Goal: Task Accomplishment & Management: Complete application form

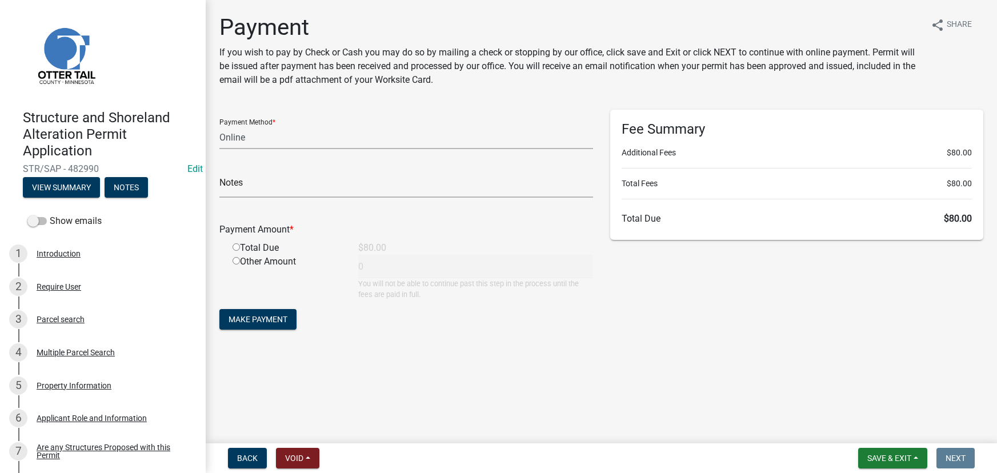
select select "3: 3"
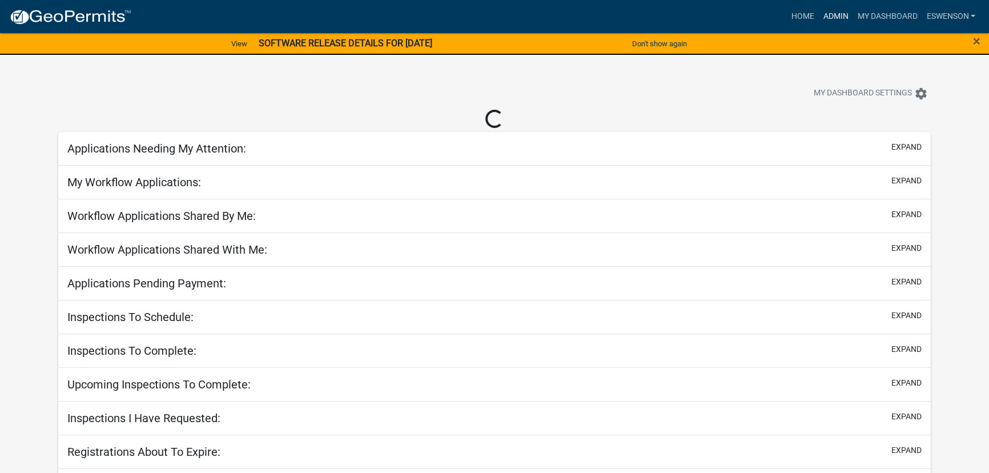
click at [840, 21] on link "Admin" at bounding box center [836, 17] width 34 height 22
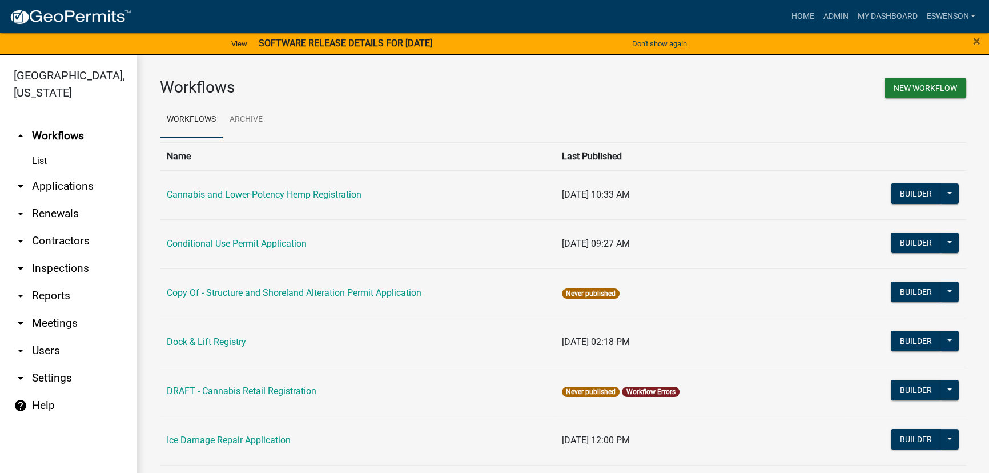
click at [82, 180] on link "arrow_drop_down Applications" at bounding box center [68, 186] width 137 height 27
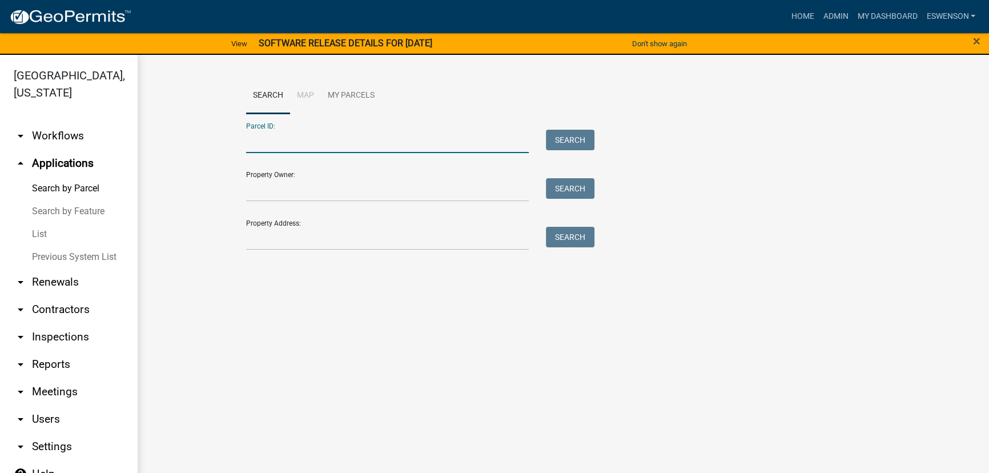
click at [323, 149] on input "Parcel ID:" at bounding box center [387, 141] width 283 height 23
drag, startPoint x: 276, startPoint y: 226, endPoint x: 248, endPoint y: 226, distance: 28.6
click at [278, 226] on div "Property Address: Search" at bounding box center [417, 230] width 343 height 39
click at [260, 248] on input "Property Address:" at bounding box center [387, 238] width 283 height 23
click at [351, 148] on input "Parcel ID:" at bounding box center [387, 141] width 283 height 23
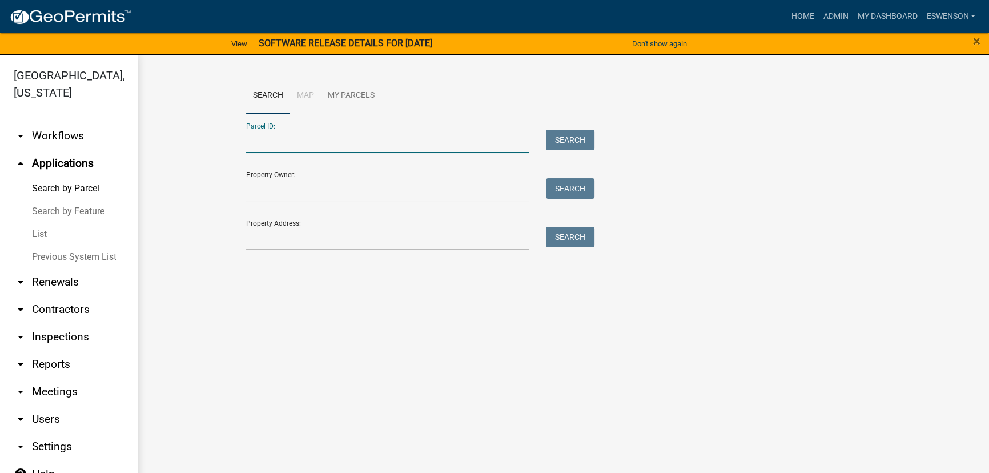
paste input "20000990684000"
type input "20000990684000"
click at [576, 136] on button "Search" at bounding box center [570, 140] width 49 height 21
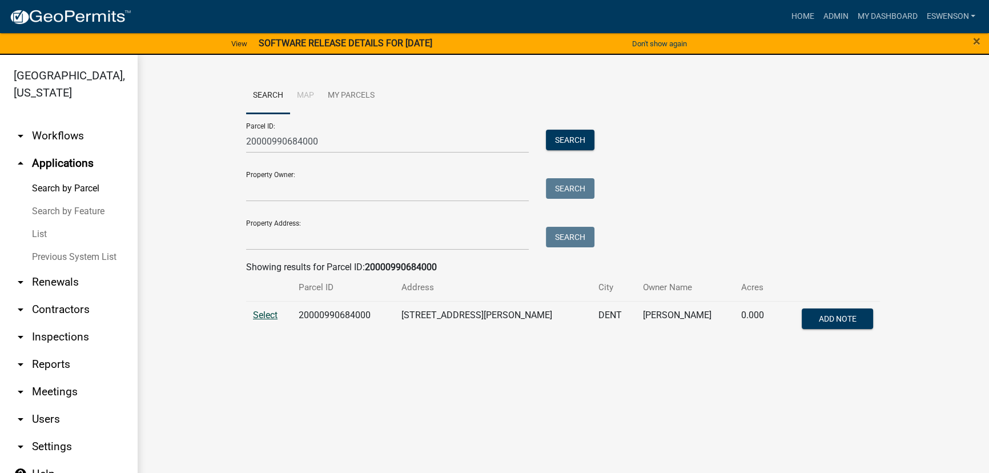
click at [261, 318] on span "Select" at bounding box center [265, 315] width 25 height 11
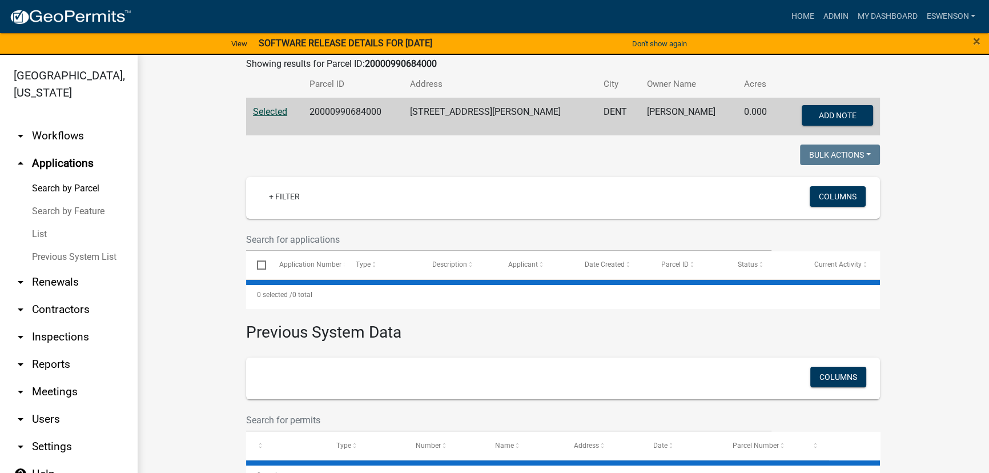
scroll to position [228, 0]
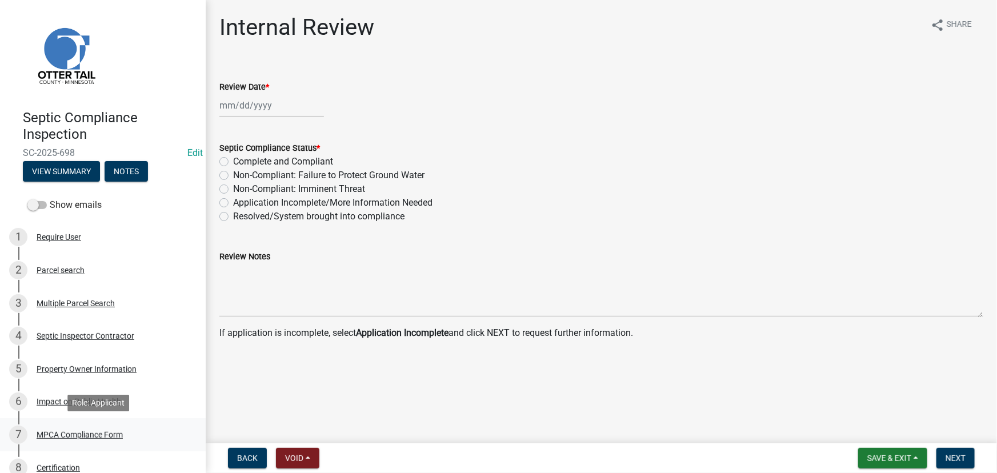
click at [97, 432] on div "MPCA Compliance Form" at bounding box center [80, 435] width 86 height 8
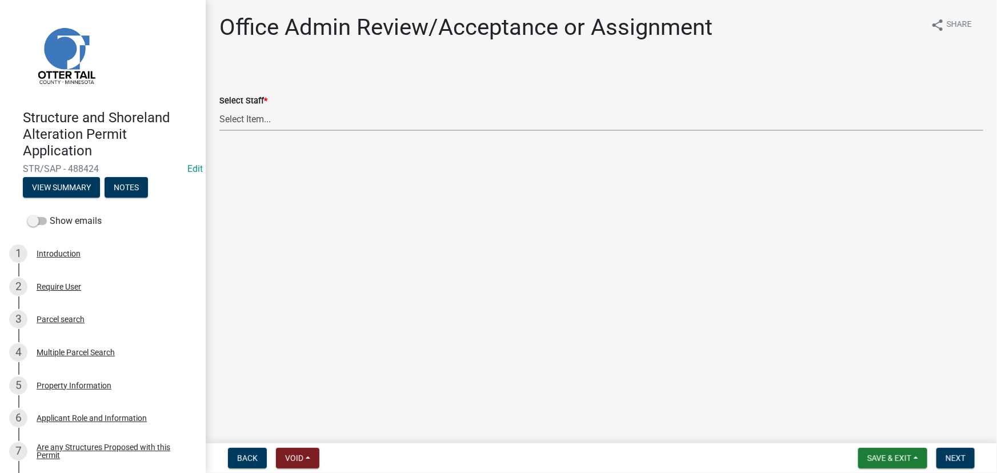
click at [251, 122] on select "Select Item... Alexis Newark (anewark@ottertailcounty.gov) Amy Busko (abusko@ot…" at bounding box center [601, 118] width 764 height 23
click at [219, 107] on select "Select Item... Alexis Newark (anewark@ottertailcounty.gov) Amy Busko (abusko@ot…" at bounding box center [601, 118] width 764 height 23
select select "59604e5d-1b2c-4ad9-afb6-8cdca293e639"
click at [967, 457] on button "Next" at bounding box center [955, 458] width 38 height 21
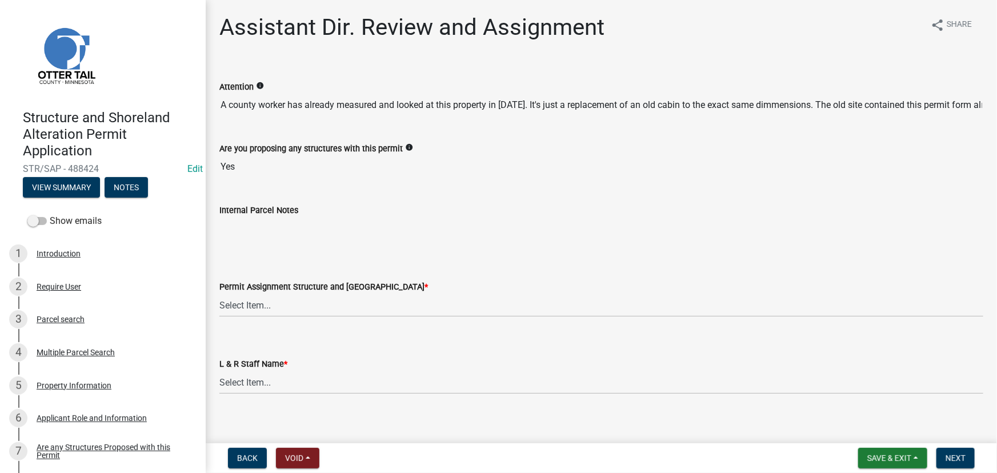
scroll to position [0, 337]
drag, startPoint x: 632, startPoint y: 108, endPoint x: 1345, endPoint y: 91, distance: 713.6
click at [996, 91] on html "Internet Explorer does NOT work with GeoPermits. Get a new browser for more sec…" at bounding box center [498, 236] width 997 height 473
click at [320, 250] on div "Permit Assignment Structure and Shoreland * Select Item... Alexis Newark (anewa…" at bounding box center [601, 283] width 764 height 67
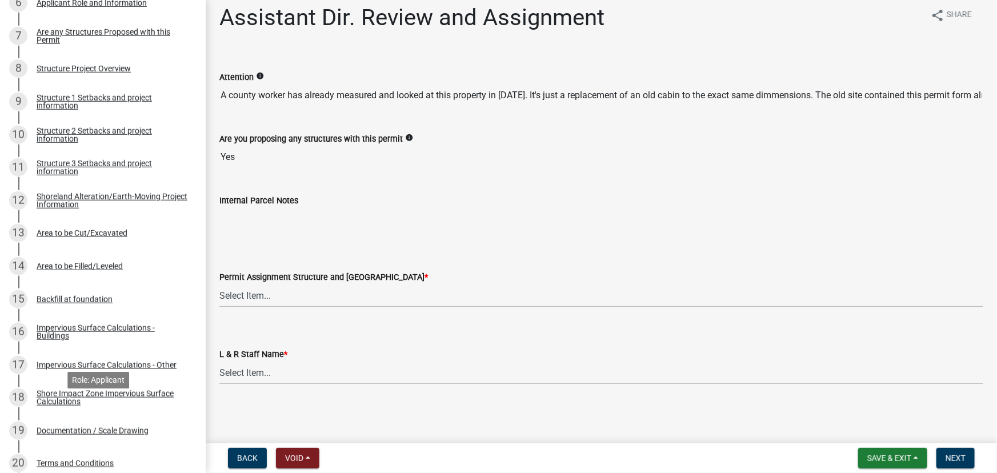
scroll to position [725, 0]
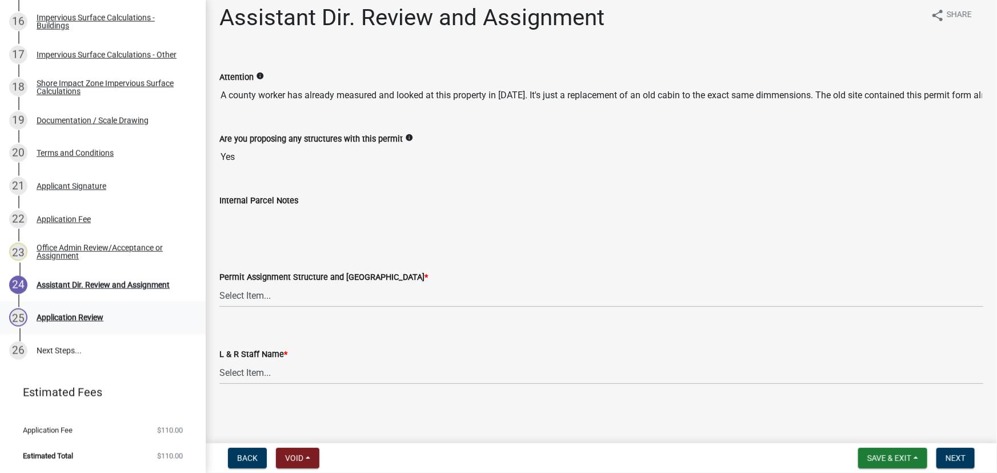
click at [59, 322] on div "25 Application Review" at bounding box center [98, 317] width 178 height 18
click at [59, 250] on div "Office Admin Review/Acceptance or Assignment" at bounding box center [112, 252] width 151 height 16
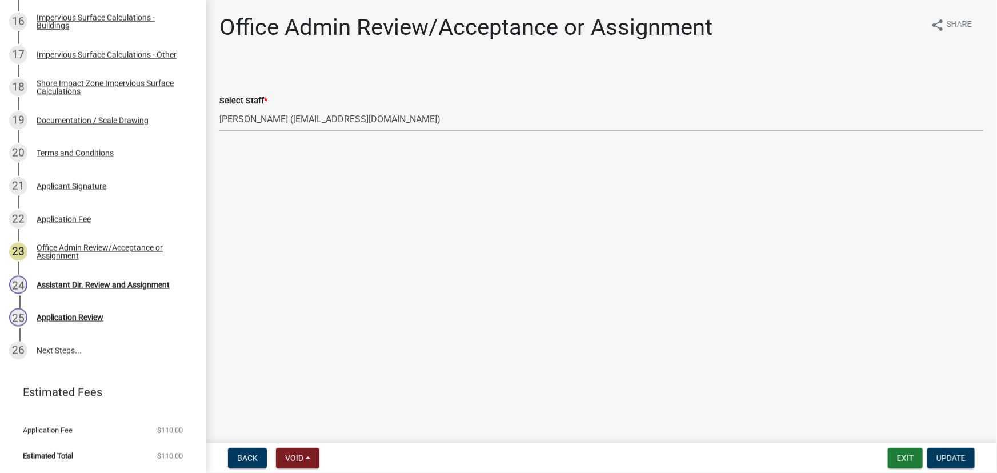
click at [284, 119] on select "Select Item... [PERSON_NAME] ([EMAIL_ADDRESS][DOMAIN_NAME]) [PERSON_NAME] ([EMA…" at bounding box center [601, 118] width 764 height 23
click at [219, 107] on select "Select Item... [PERSON_NAME] ([EMAIL_ADDRESS][DOMAIN_NAME]) [PERSON_NAME] ([EMA…" at bounding box center [601, 118] width 764 height 23
select select "587f38f5-c90e-4c12-9e10-d3e23909bbca"
click at [943, 464] on button "Update" at bounding box center [950, 458] width 47 height 21
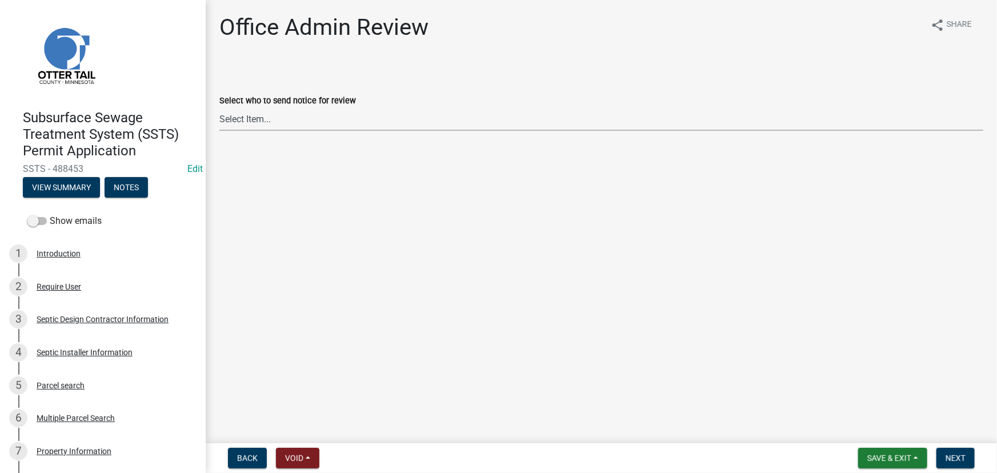
click at [279, 116] on select "Select Item... Alexis Newark (anewark@ottertailcounty.gov) Amy Busko (abusko@ot…" at bounding box center [601, 118] width 764 height 23
click at [219, 107] on select "Select Item... Alexis Newark (anewark@ottertailcounty.gov) Amy Busko (abusko@ot…" at bounding box center [601, 118] width 764 height 23
select select "587f38f5-c90e-4c12-9e10-d3e23909bbca"
click at [961, 459] on span "Next" at bounding box center [955, 458] width 20 height 9
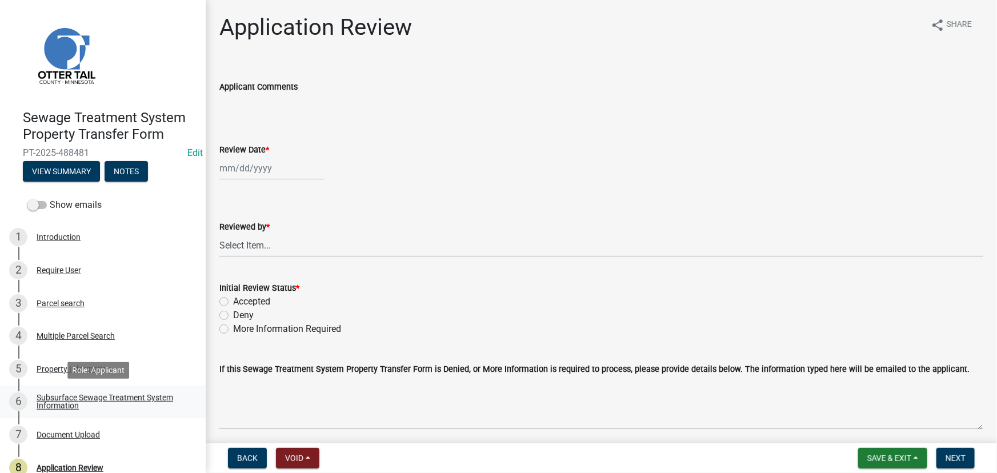
click at [129, 403] on div "Subsurface Sewage Treatment System Information" at bounding box center [112, 402] width 151 height 16
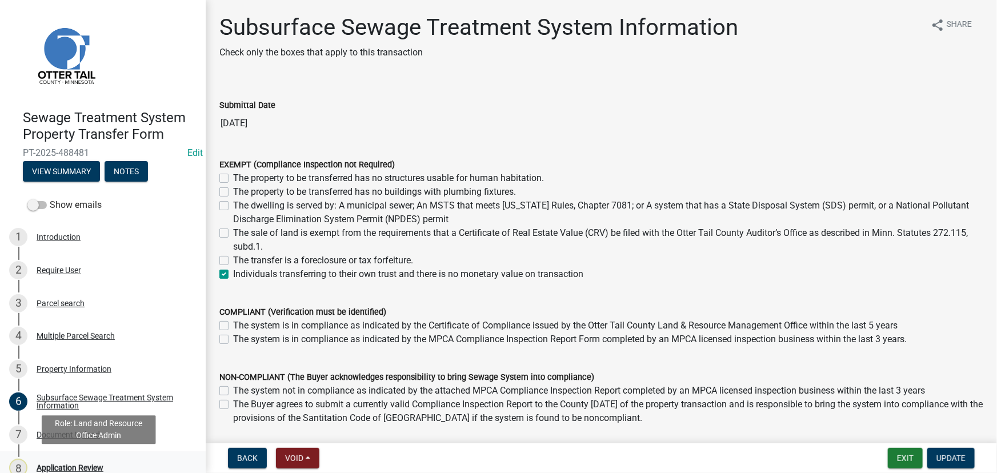
click at [87, 462] on div "8 Application Review" at bounding box center [98, 468] width 178 height 18
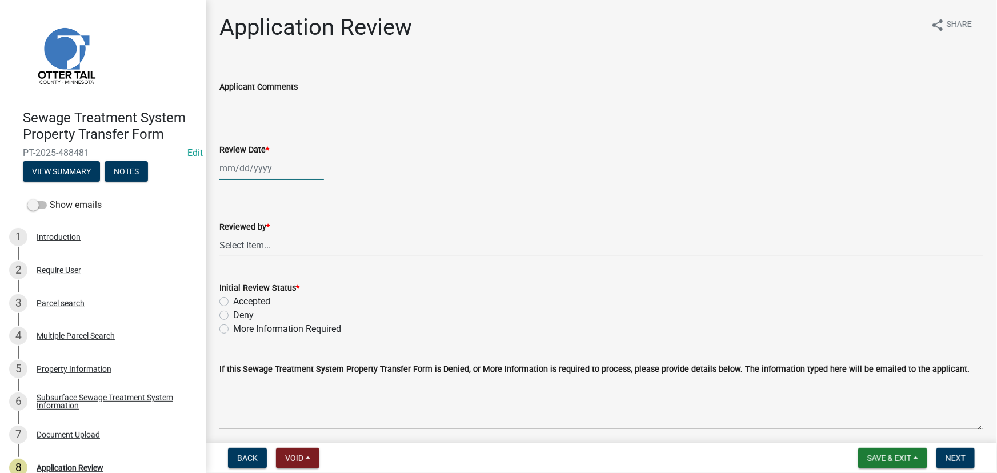
click at [268, 170] on div at bounding box center [271, 168] width 105 height 23
select select "10"
select select "2025"
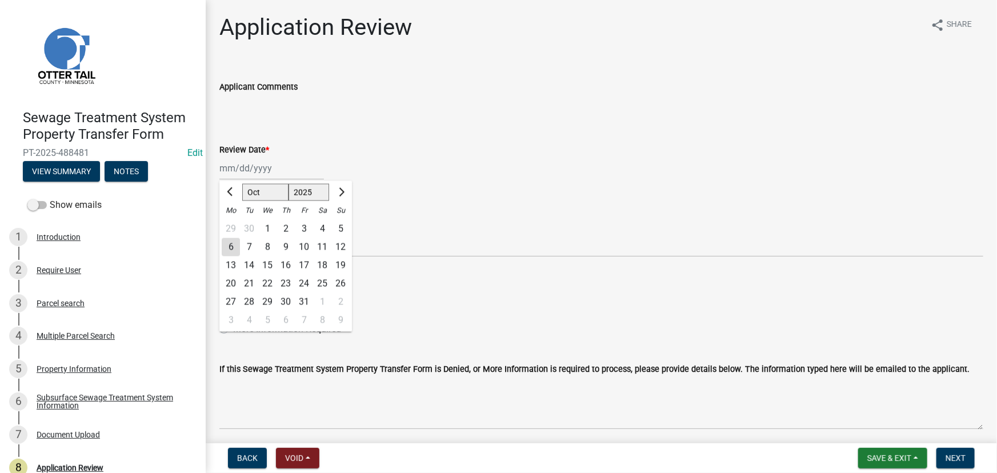
click at [226, 246] on div "6" at bounding box center [231, 247] width 18 height 18
type input "[DATE]"
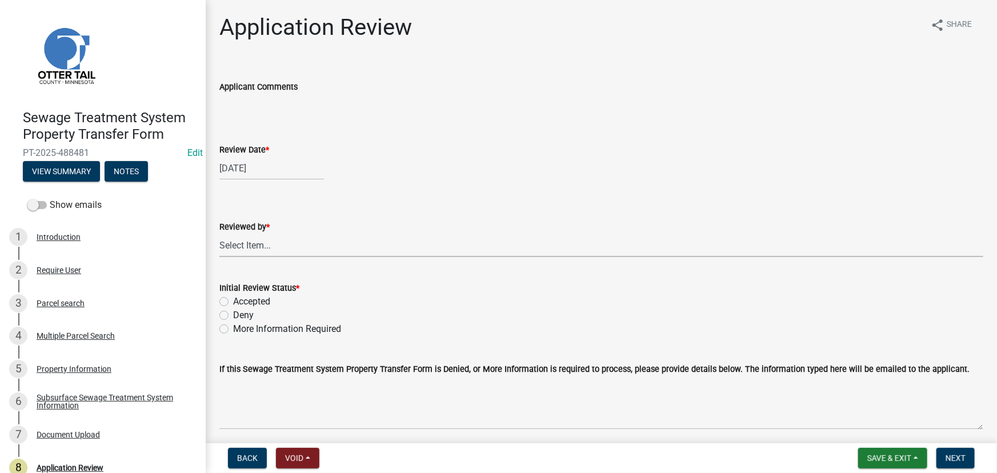
click at [240, 251] on select "Select Item... Alexis Newark Amy Busko Andrea Perales Brittany Tollefson Christ…" at bounding box center [601, 245] width 764 height 23
click at [219, 234] on select "Select Item... Alexis Newark Amy Busko Andrea Perales Brittany Tollefson Christ…" at bounding box center [601, 245] width 764 height 23
select select "190fd4c8-42ef-492b-a4a0-a0213555944c"
click at [252, 298] on label "Accepted" at bounding box center [251, 302] width 37 height 14
click at [240, 298] on input "Accepted" at bounding box center [236, 298] width 7 height 7
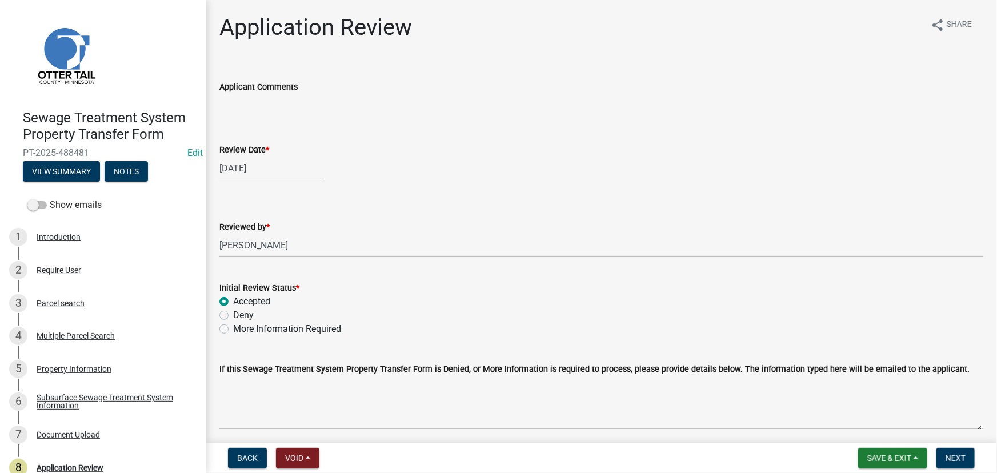
radio input "true"
click at [952, 454] on span "Next" at bounding box center [955, 458] width 20 height 9
click at [87, 406] on div "Subsurface Sewage Treatment System Information" at bounding box center [112, 402] width 151 height 16
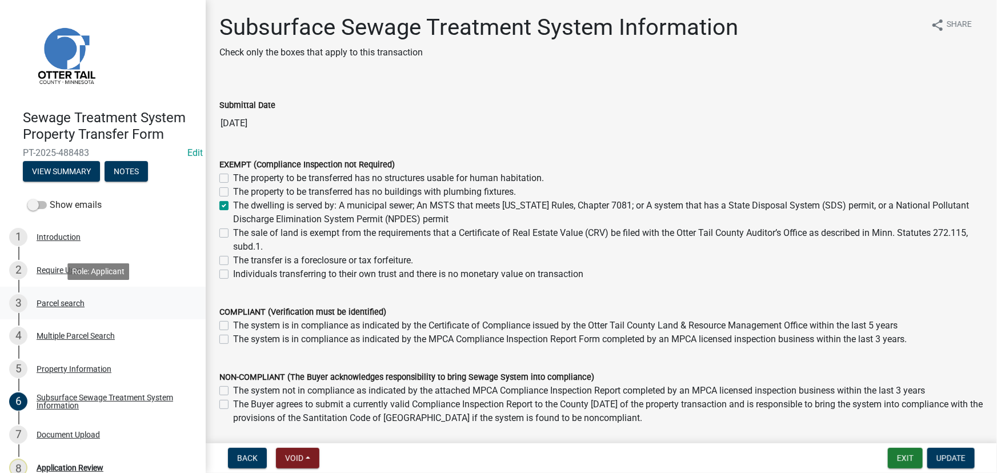
click at [69, 308] on div "3 Parcel search" at bounding box center [98, 303] width 178 height 18
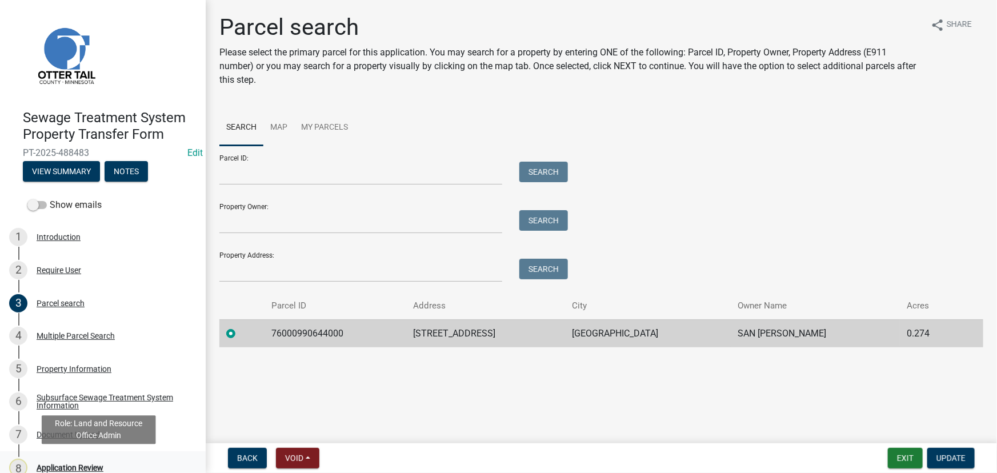
click at [91, 471] on div "Application Review" at bounding box center [70, 468] width 67 height 8
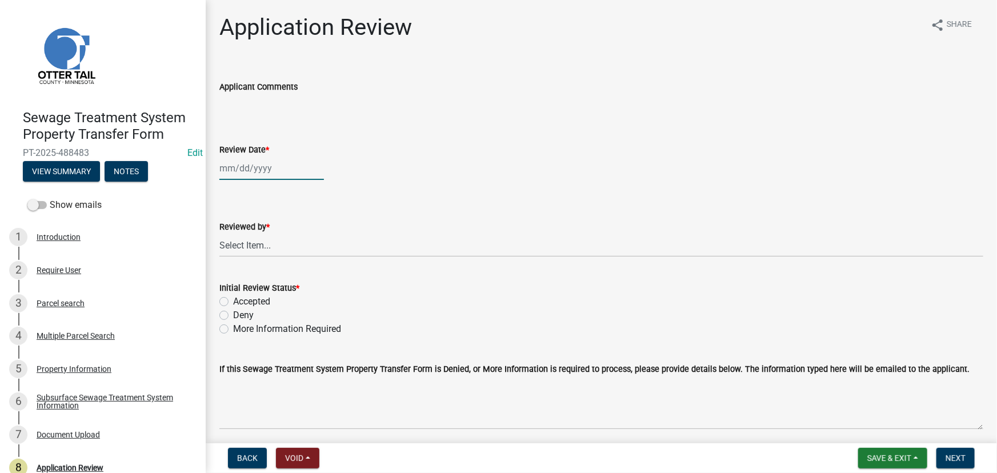
click at [308, 171] on div at bounding box center [271, 168] width 105 height 23
select select "10"
select select "2025"
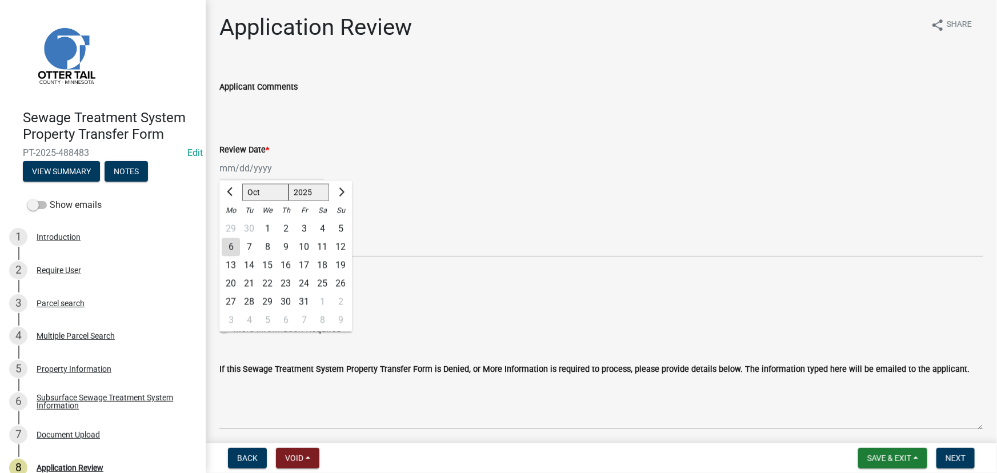
click at [235, 248] on div "6" at bounding box center [231, 247] width 18 height 18
type input "10/06/2025"
click at [235, 248] on select "Select Item... Alexis Newark Amy Busko Andrea Perales Brittany Tollefson Christ…" at bounding box center [601, 245] width 764 height 23
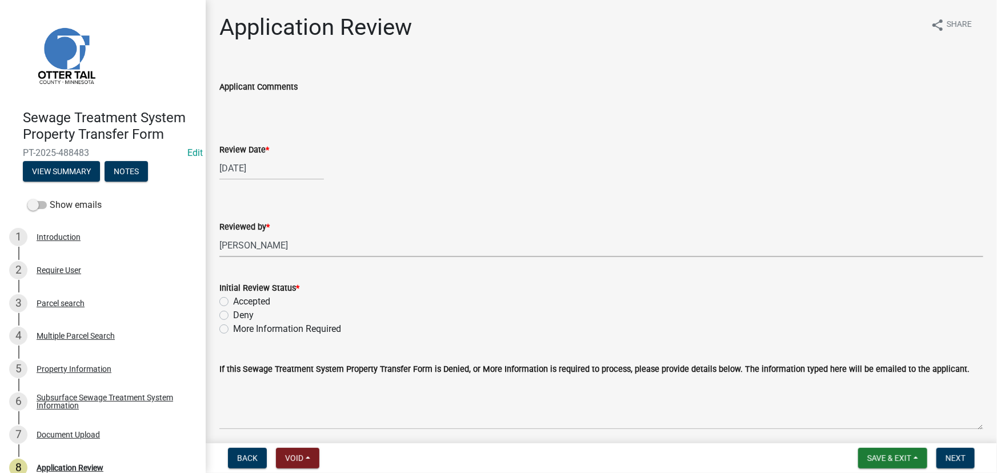
click at [219, 234] on select "Select Item... Alexis Newark Amy Busko Andrea Perales Brittany Tollefson Christ…" at bounding box center [601, 245] width 764 height 23
select select "190fd4c8-42ef-492b-a4a0-a0213555944c"
drag, startPoint x: 235, startPoint y: 297, endPoint x: 267, endPoint y: 309, distance: 34.2
click at [236, 297] on label "Accepted" at bounding box center [251, 302] width 37 height 14
click at [262, 303] on label "Accepted" at bounding box center [251, 302] width 37 height 14
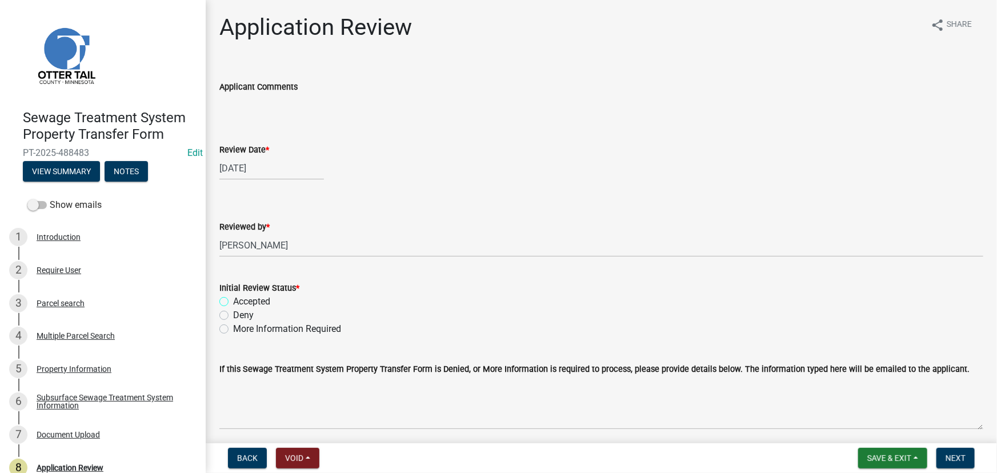
click at [240, 302] on input "Accepted" at bounding box center [236, 298] width 7 height 7
radio input "true"
click at [937, 455] on button "Next" at bounding box center [955, 458] width 38 height 21
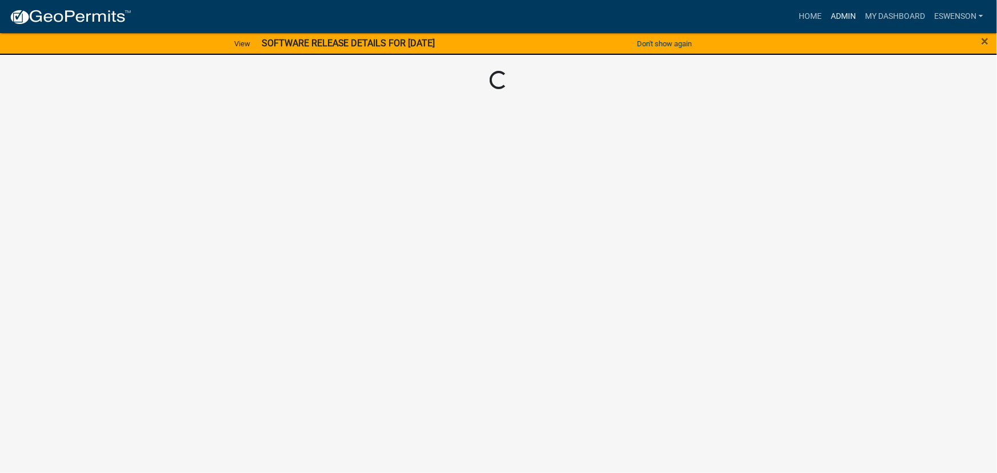
click at [826, 19] on link "Admin" at bounding box center [843, 17] width 34 height 22
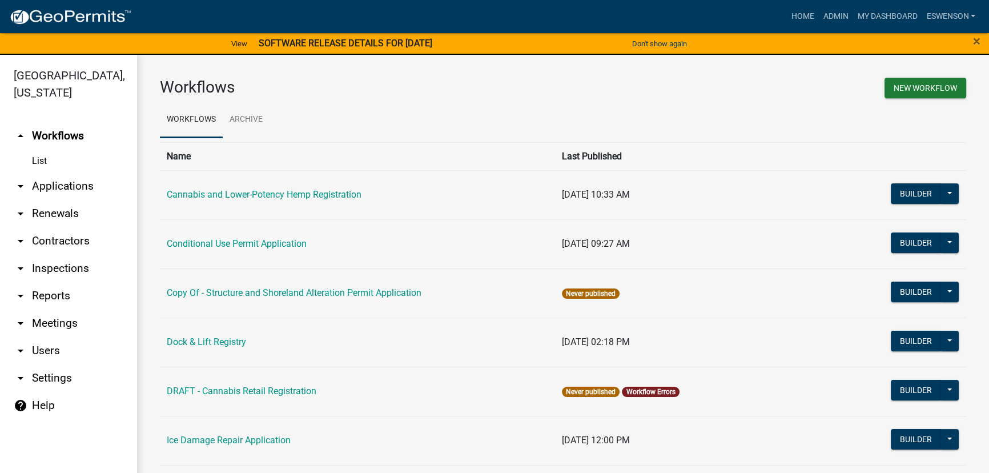
click at [87, 193] on link "arrow_drop_down Applications" at bounding box center [68, 186] width 137 height 27
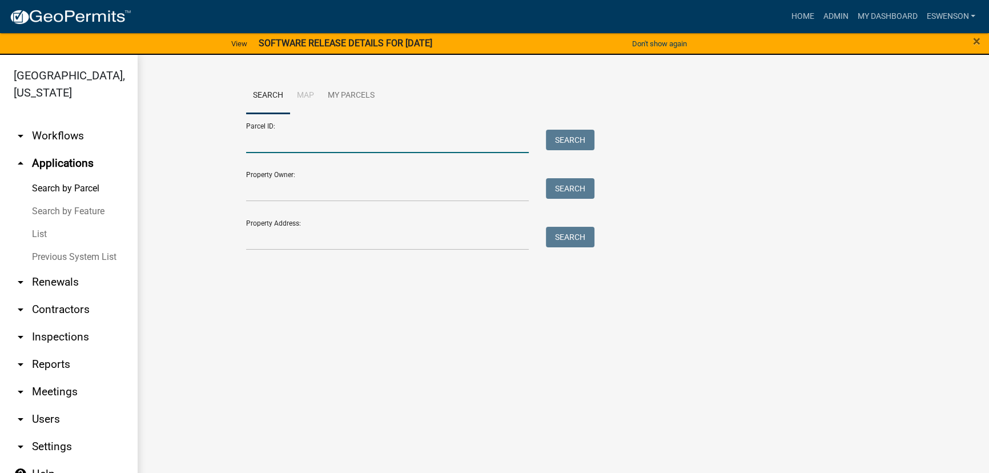
click at [335, 143] on input "Parcel ID:" at bounding box center [387, 141] width 283 height 23
click at [266, 232] on input "Property Address:" at bounding box center [387, 238] width 283 height 23
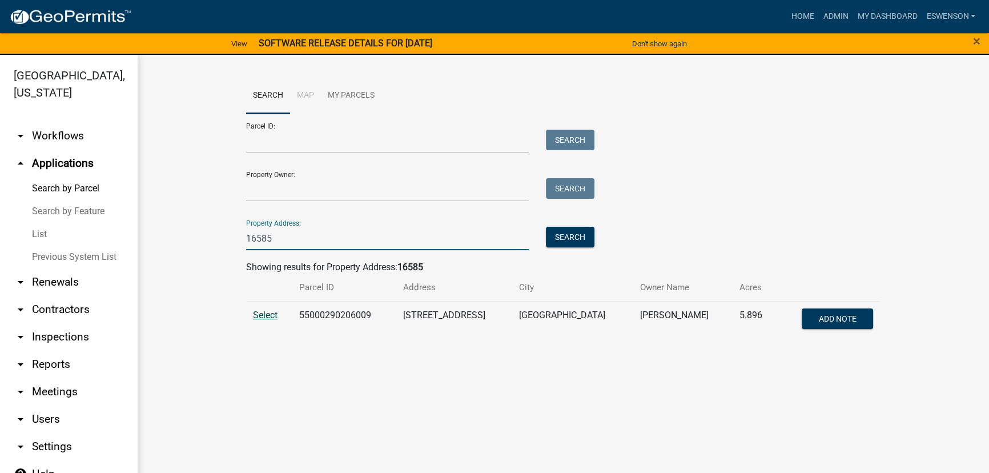
type input "16585"
click at [271, 313] on span "Select" at bounding box center [265, 315] width 25 height 11
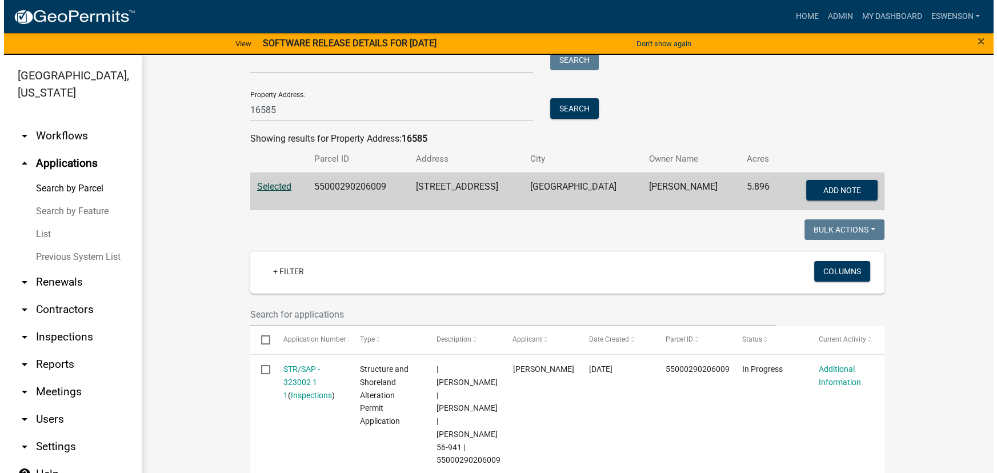
scroll to position [311, 0]
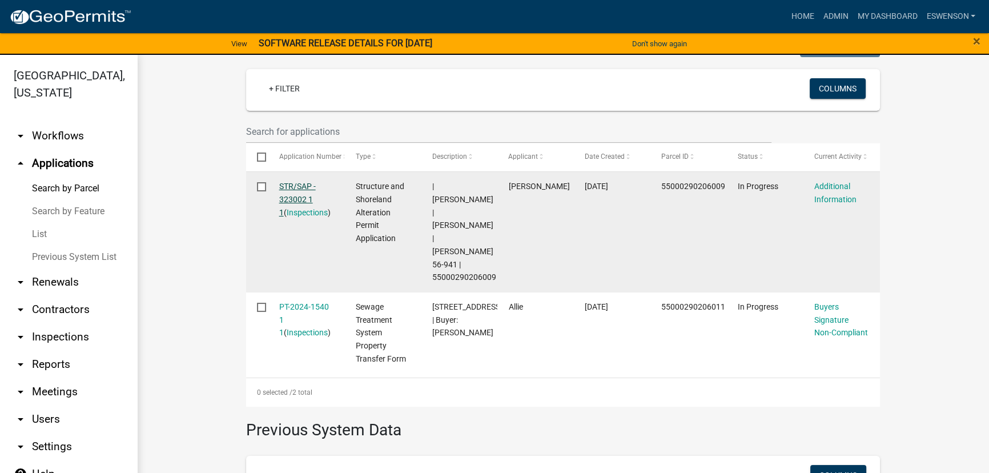
click at [292, 185] on link "STR/SAP - 323002 1 1" at bounding box center [297, 199] width 37 height 35
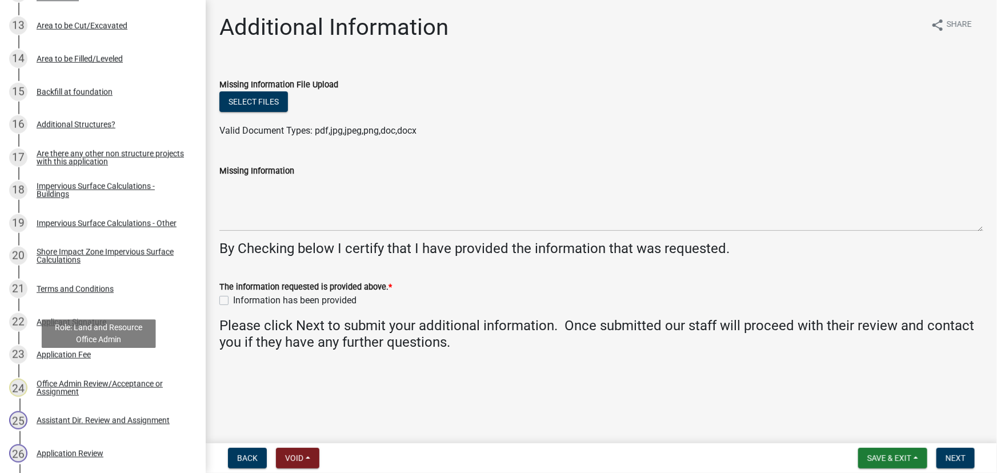
scroll to position [824, 0]
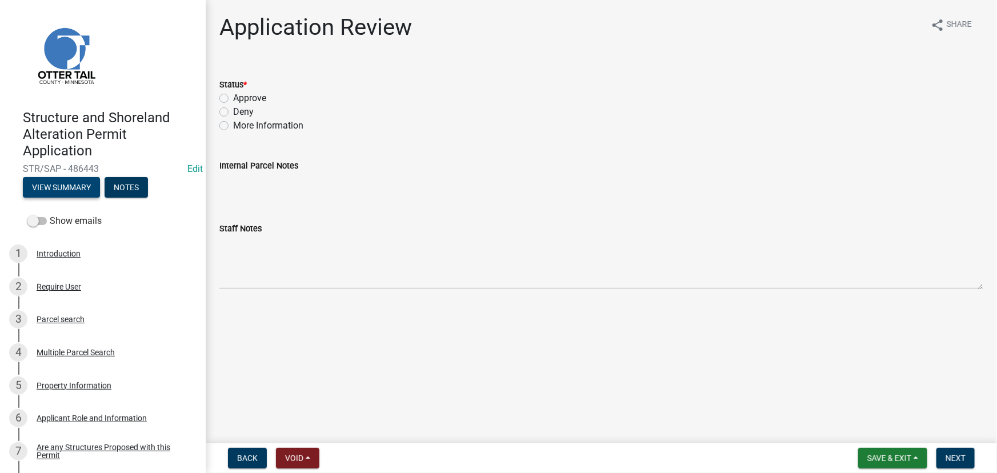
click at [68, 193] on button "View Summary" at bounding box center [61, 187] width 77 height 21
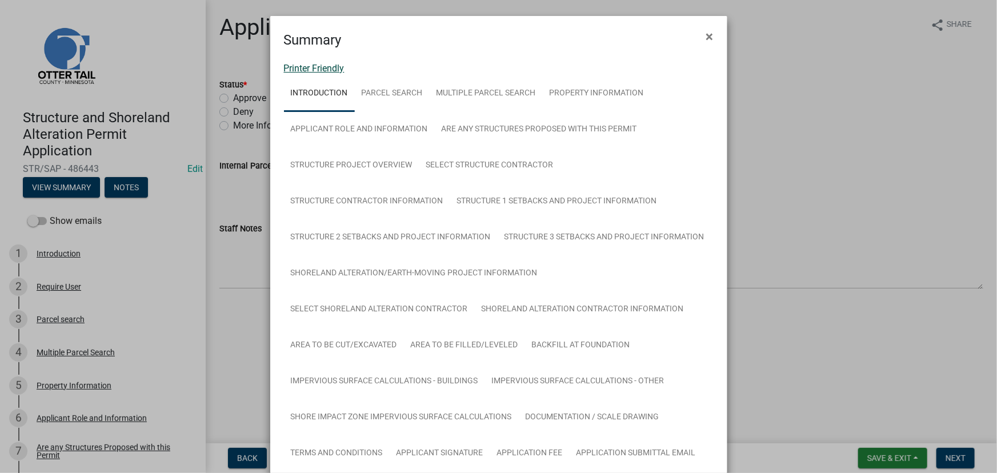
click at [318, 68] on link "Printer Friendly" at bounding box center [314, 68] width 61 height 11
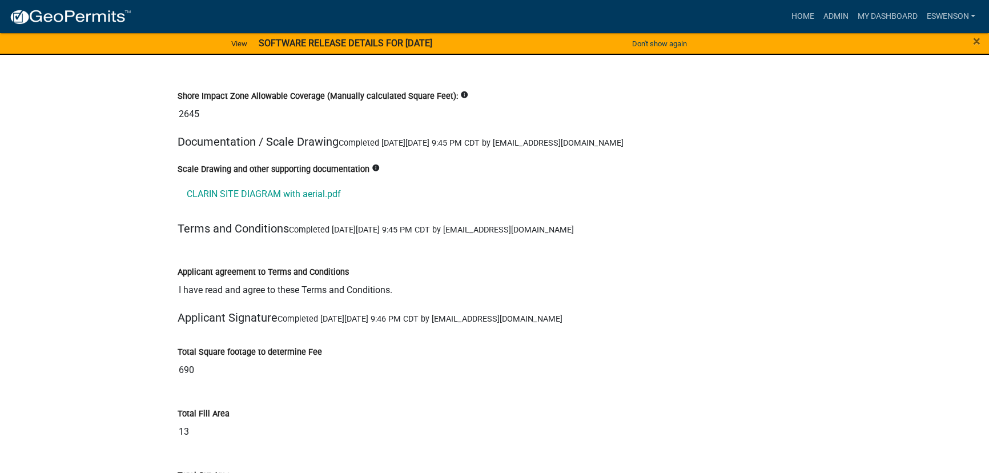
scroll to position [13501, 0]
click at [244, 181] on link "CLARIN SITE DIAGRAM with aerial.pdf" at bounding box center [495, 194] width 634 height 27
click at [885, 12] on link "My Dashboard" at bounding box center [887, 17] width 69 height 22
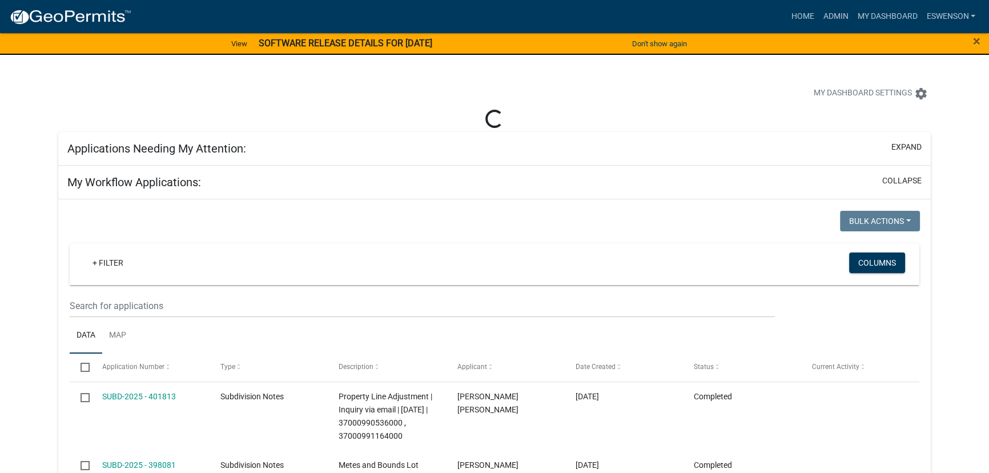
select select "3: 100"
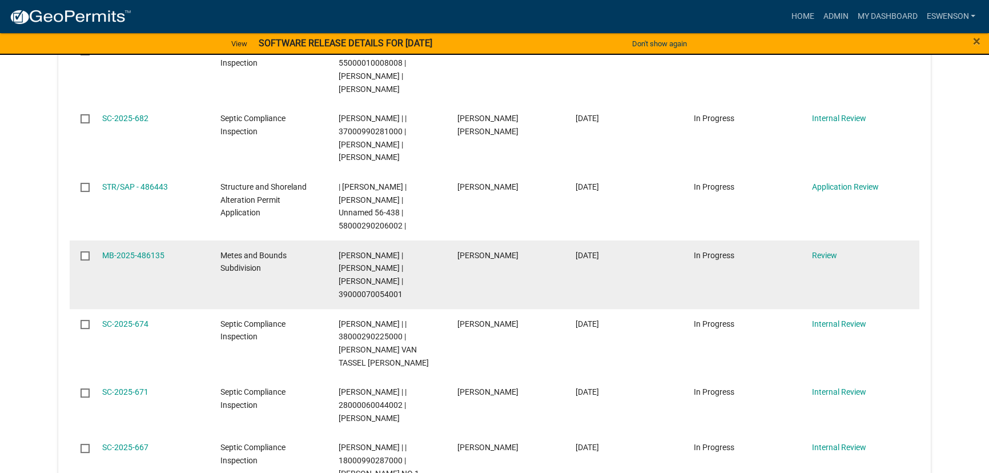
scroll to position [311, 0]
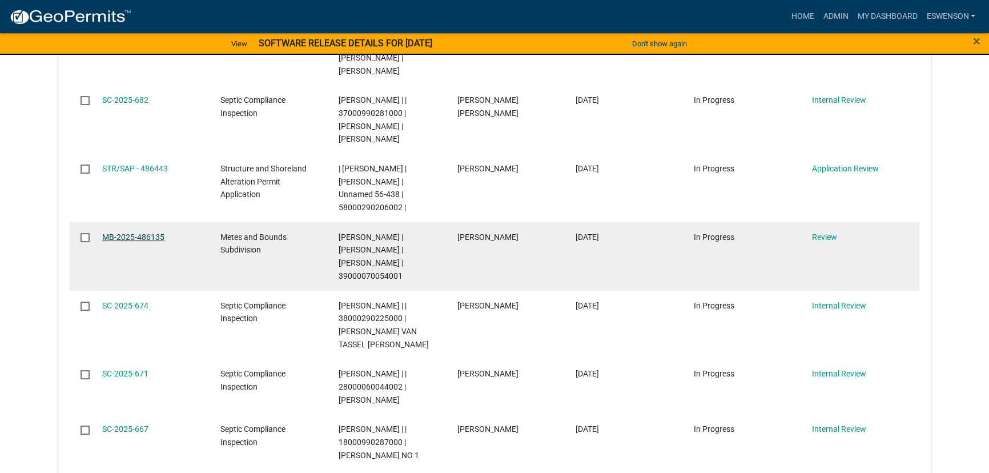
click at [114, 232] on link "MB-2025-486135" at bounding box center [133, 236] width 62 height 9
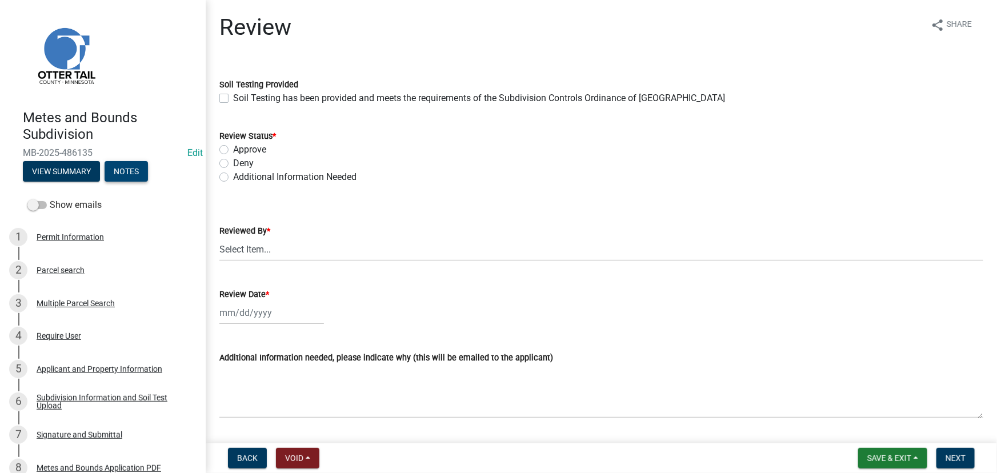
click at [123, 173] on button "Notes" at bounding box center [126, 171] width 43 height 21
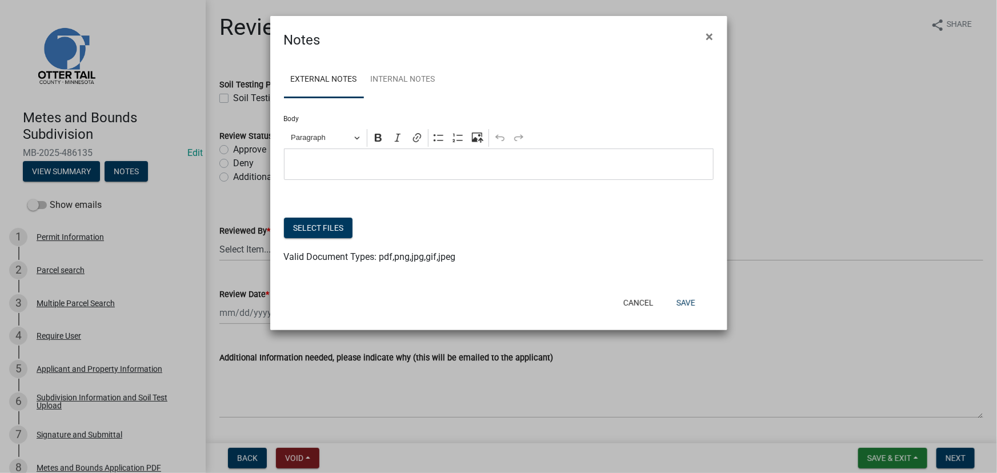
click at [444, 86] on ul "External Notes Internal Notes" at bounding box center [499, 80] width 430 height 36
click at [384, 89] on link "Internal Notes" at bounding box center [403, 80] width 78 height 37
click at [700, 27] on button "×" at bounding box center [710, 37] width 26 height 32
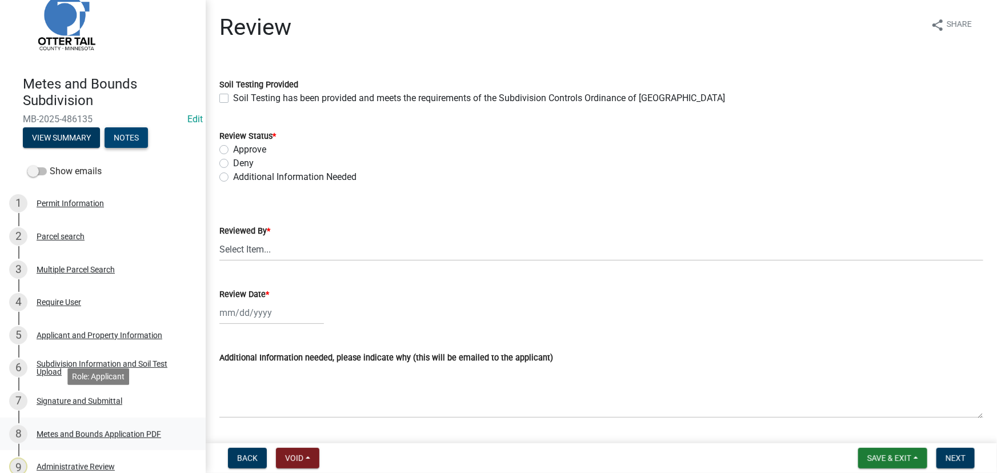
scroll to position [51, 0]
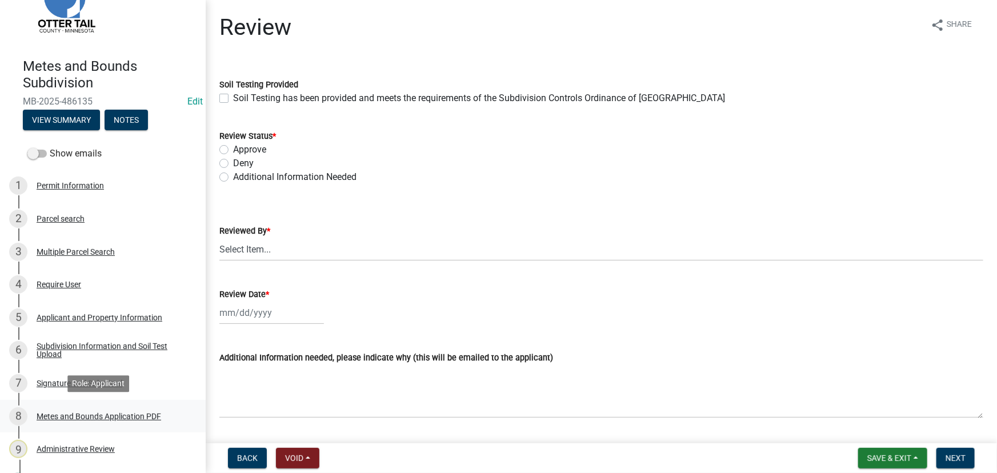
click at [73, 417] on div "Metes and Bounds Application PDF" at bounding box center [99, 416] width 125 height 8
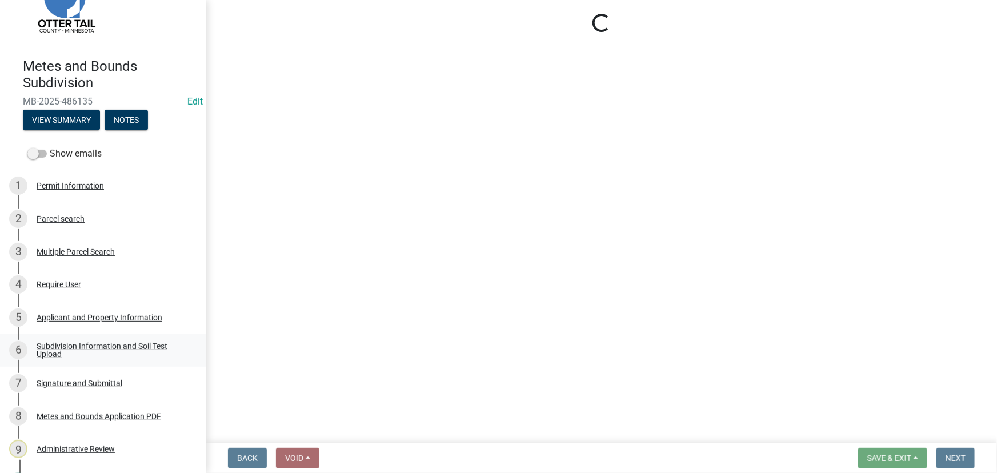
click at [87, 355] on div "Subdivision Information and Soil Test Upload" at bounding box center [112, 350] width 151 height 16
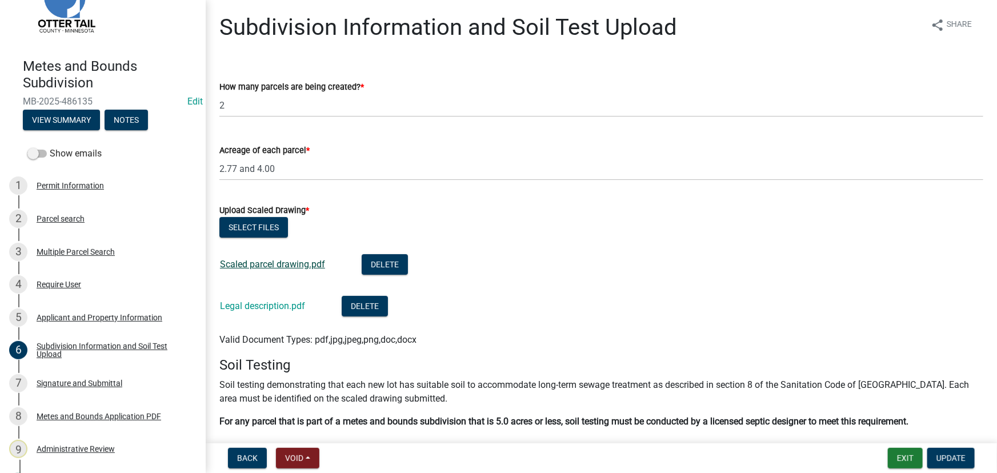
click at [294, 263] on link "Scaled parcel drawing.pdf" at bounding box center [272, 264] width 105 height 11
click at [256, 308] on link "Legal description.pdf" at bounding box center [262, 305] width 85 height 11
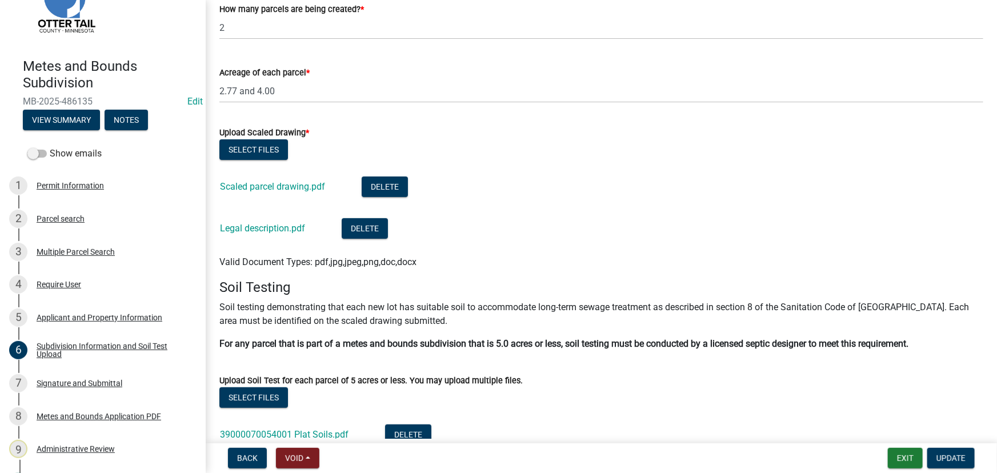
scroll to position [271, 0]
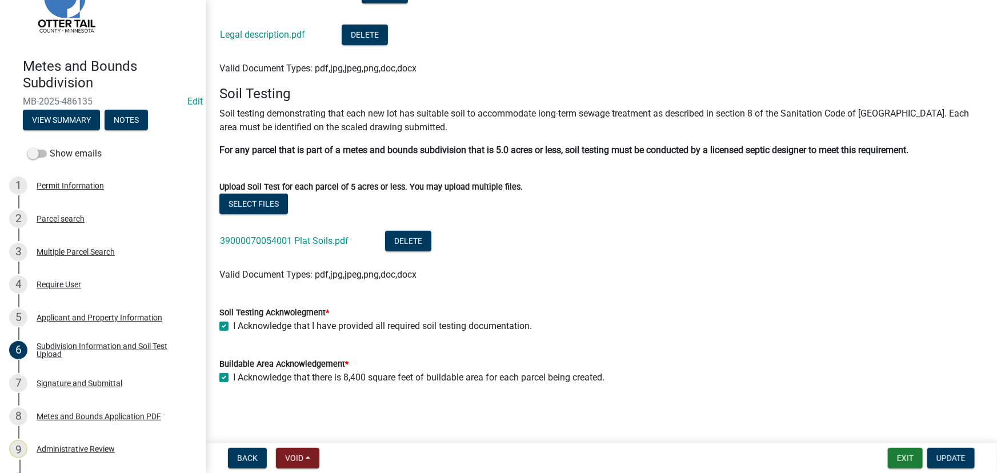
click at [271, 250] on div "39000070054001 Plat Soils.pdf" at bounding box center [293, 242] width 147 height 23
click at [277, 240] on link "39000070054001 Plat Soils.pdf" at bounding box center [284, 240] width 129 height 11
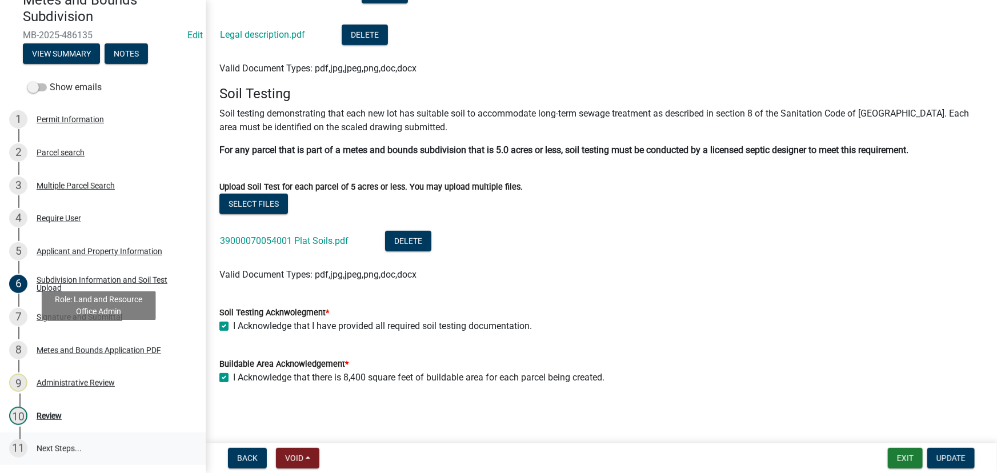
scroll to position [190, 0]
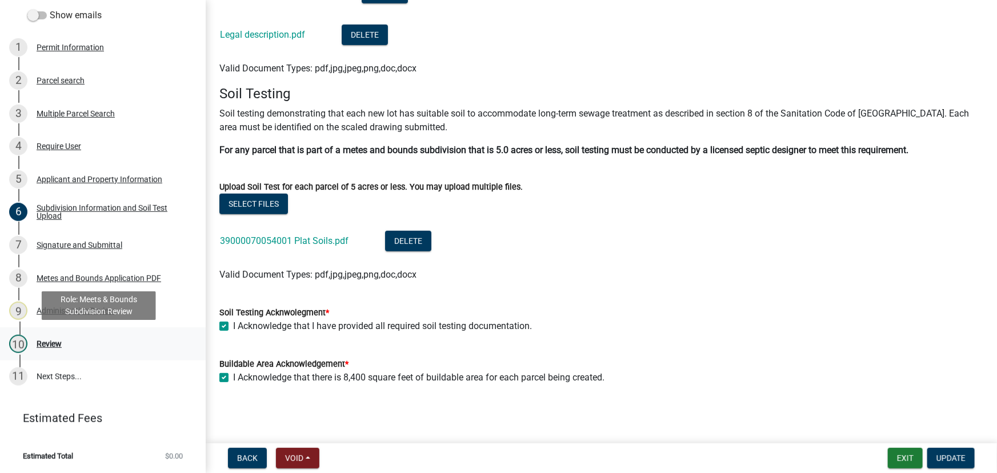
click at [43, 355] on link "10 Review" at bounding box center [103, 343] width 206 height 33
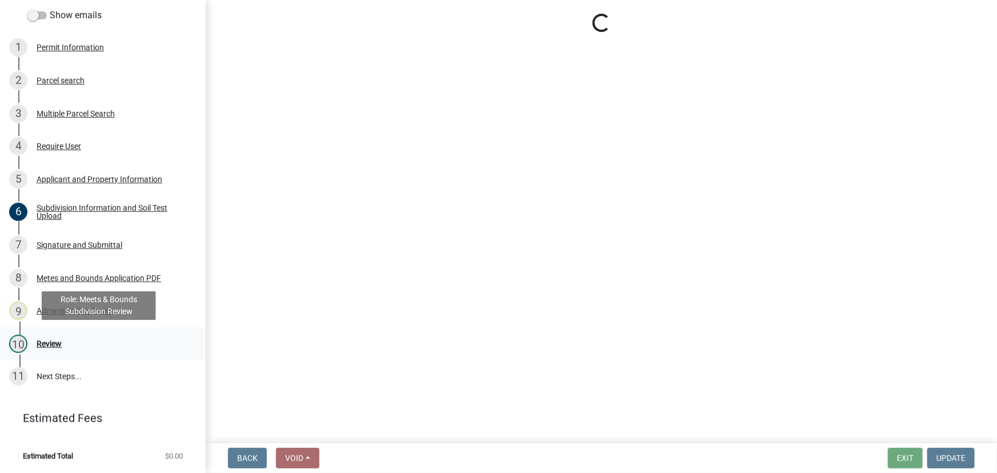
scroll to position [0, 0]
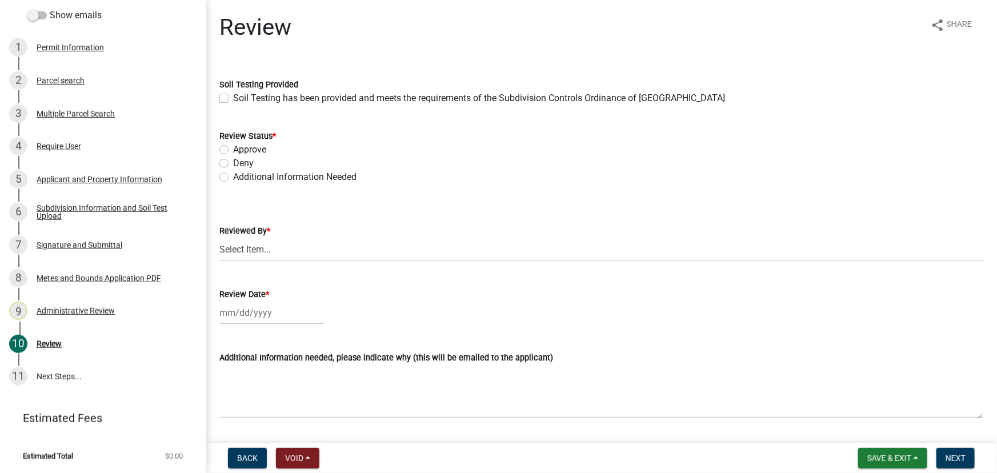
click at [285, 97] on label "Soil Testing has been provided and meets the requirements of the Subdivision Co…" at bounding box center [479, 98] width 492 height 14
click at [240, 97] on input "Soil Testing has been provided and meets the requirements of the Subdivision Co…" at bounding box center [236, 94] width 7 height 7
checkbox input "true"
click at [245, 154] on label "Approve" at bounding box center [249, 150] width 33 height 14
click at [240, 150] on input "Approve" at bounding box center [236, 146] width 7 height 7
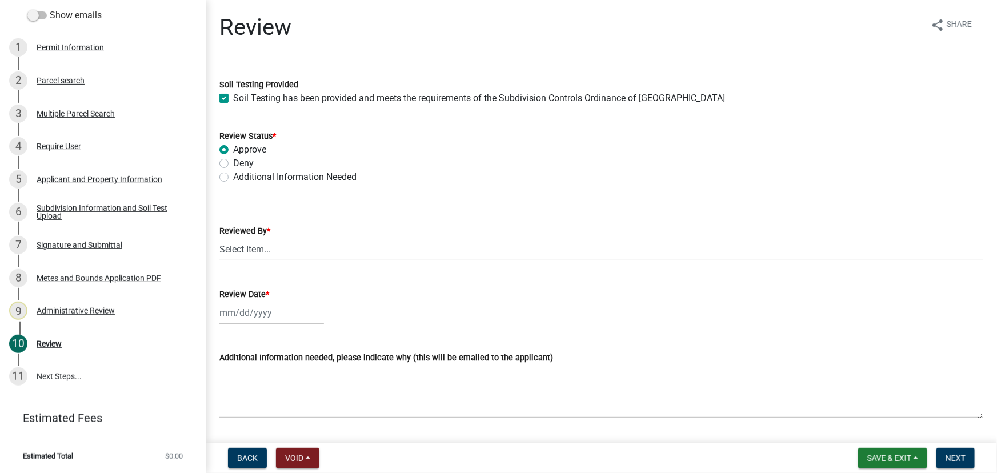
radio input "true"
click at [271, 250] on select "Select Item... Chris LeClair Amy Busko Emma Swenson Samantha Meyeraan Tara Jeff…" at bounding box center [601, 249] width 764 height 23
click at [219, 238] on select "Select Item... Chris LeClair Amy Busko Emma Swenson Samantha Meyeraan Tara Jeff…" at bounding box center [601, 249] width 764 height 23
select select "2c545579-1fdf-4a91-a70a-71459d38fef0"
click at [251, 316] on div at bounding box center [271, 312] width 105 height 23
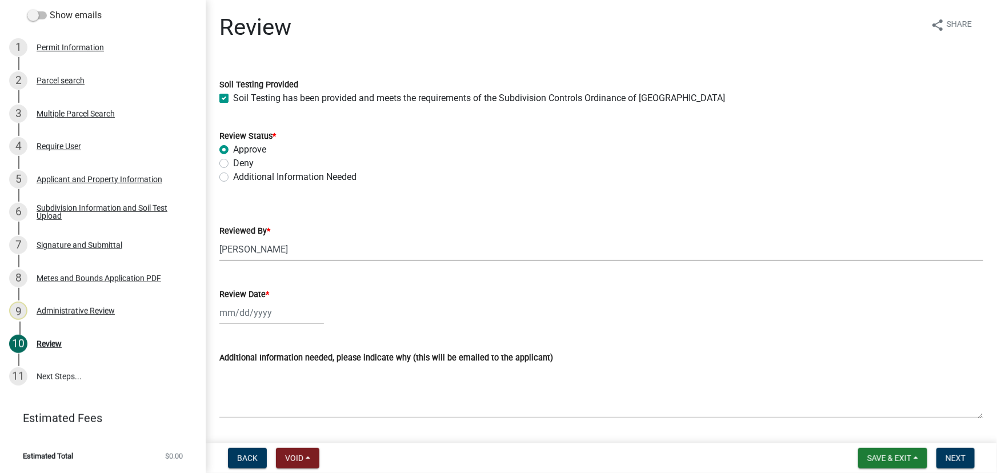
select select "10"
select select "2025"
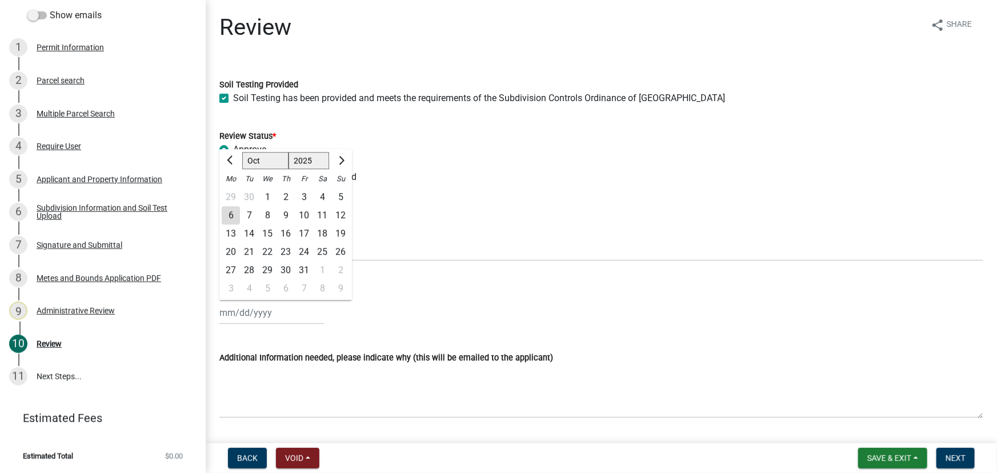
click at [234, 214] on div "6" at bounding box center [231, 215] width 18 height 18
type input "[DATE]"
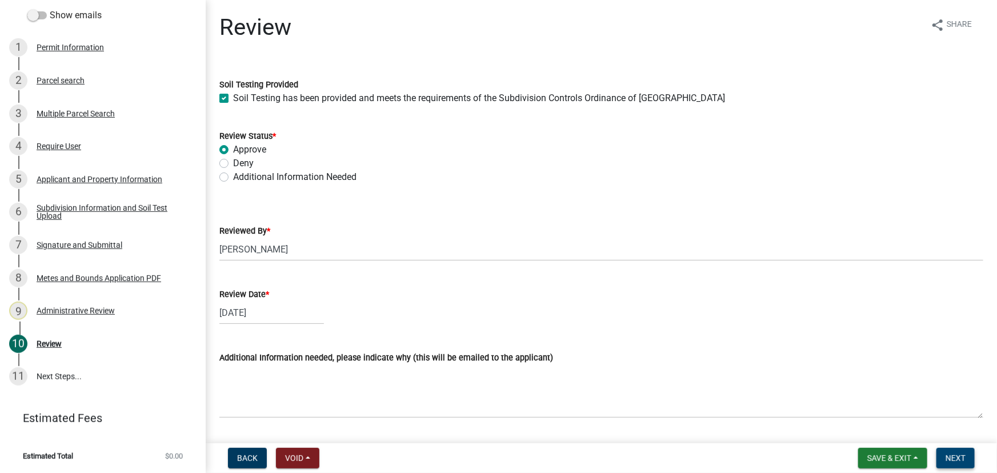
click at [941, 452] on button "Next" at bounding box center [955, 458] width 38 height 21
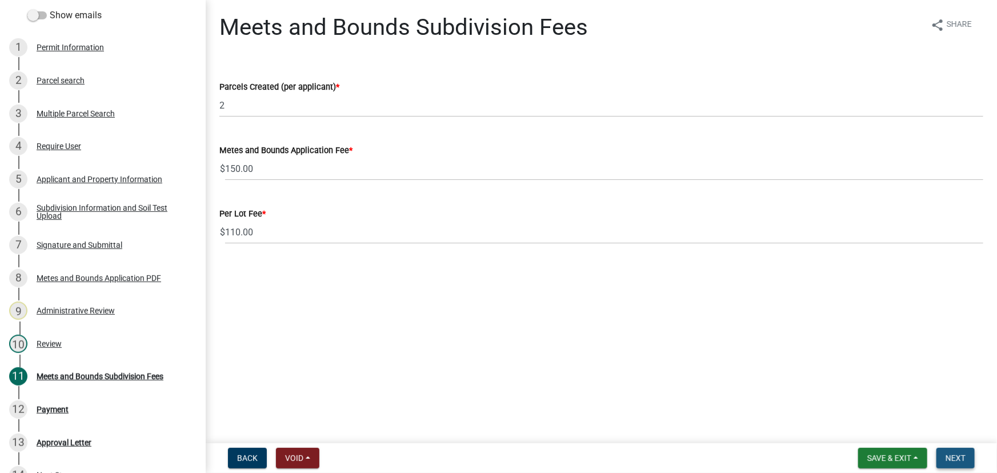
click at [963, 452] on button "Next" at bounding box center [955, 458] width 38 height 21
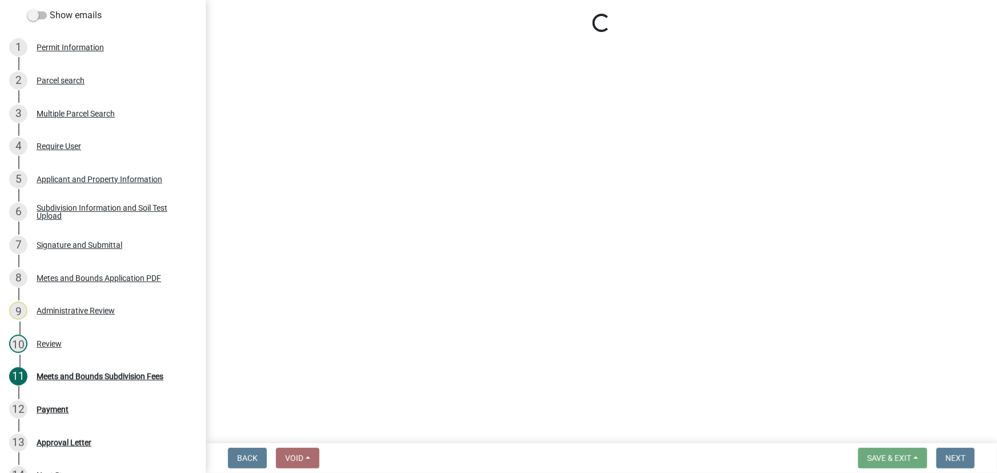
select select "3: 3"
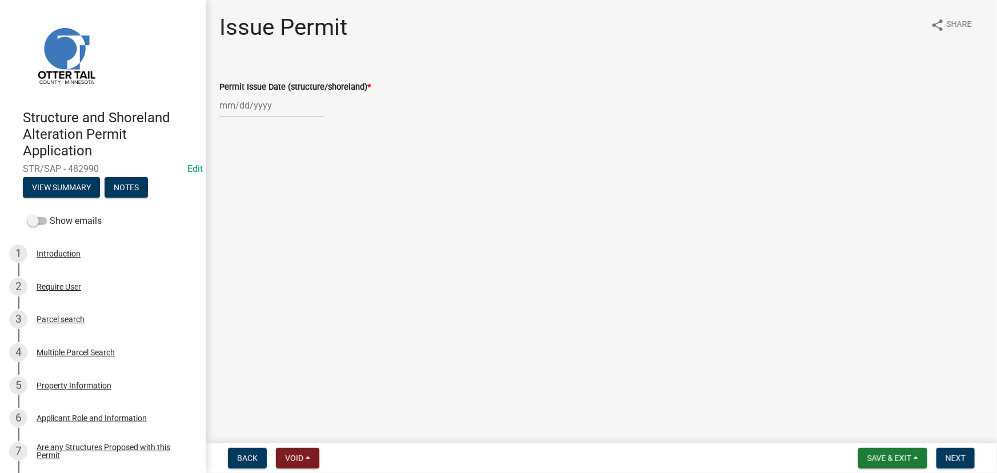
click at [244, 102] on div at bounding box center [271, 105] width 105 height 23
select select "10"
select select "2025"
click at [224, 187] on div "6" at bounding box center [231, 184] width 18 height 18
type input "[DATE]"
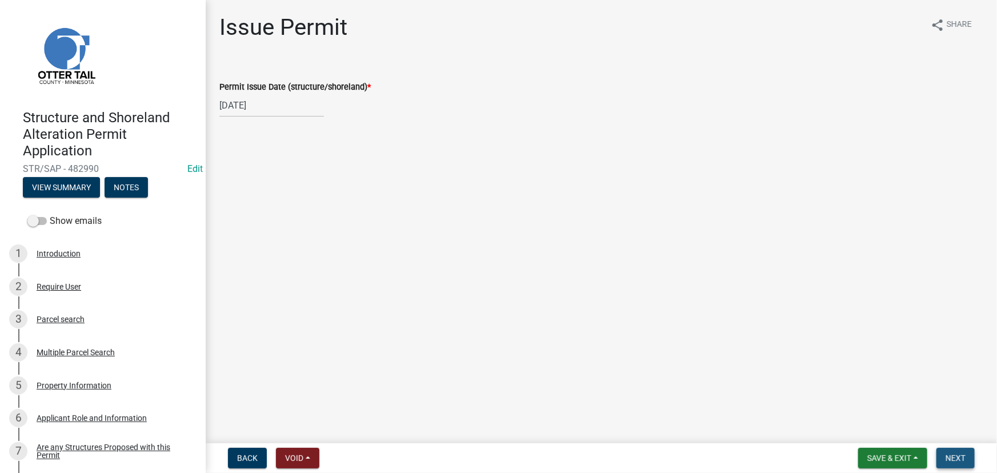
click at [957, 460] on span "Next" at bounding box center [955, 458] width 20 height 9
click at [972, 460] on button "Next" at bounding box center [955, 458] width 38 height 21
